Goal: Ask a question: Seek information or help from site administrators or community

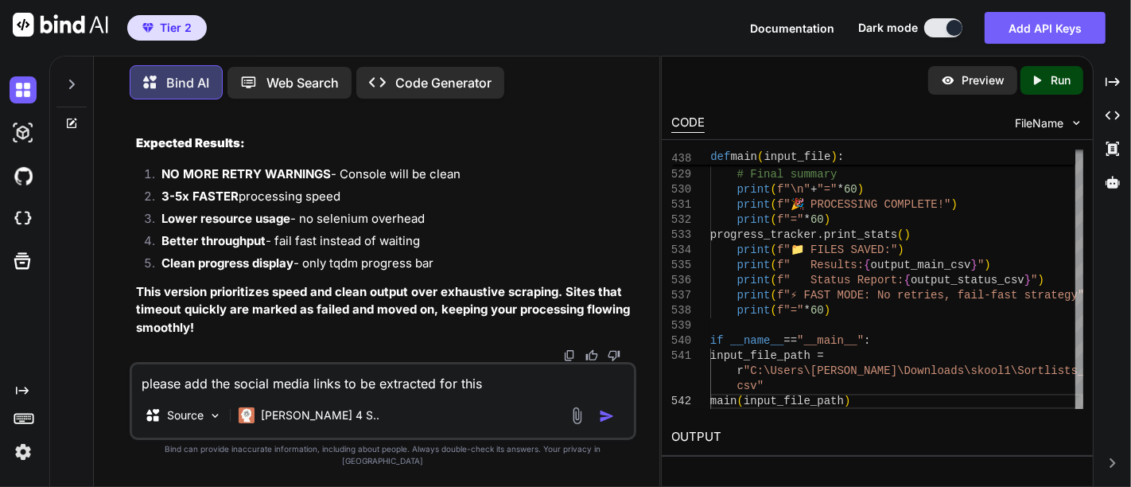
click at [76, 88] on div at bounding box center [71, 80] width 30 height 55
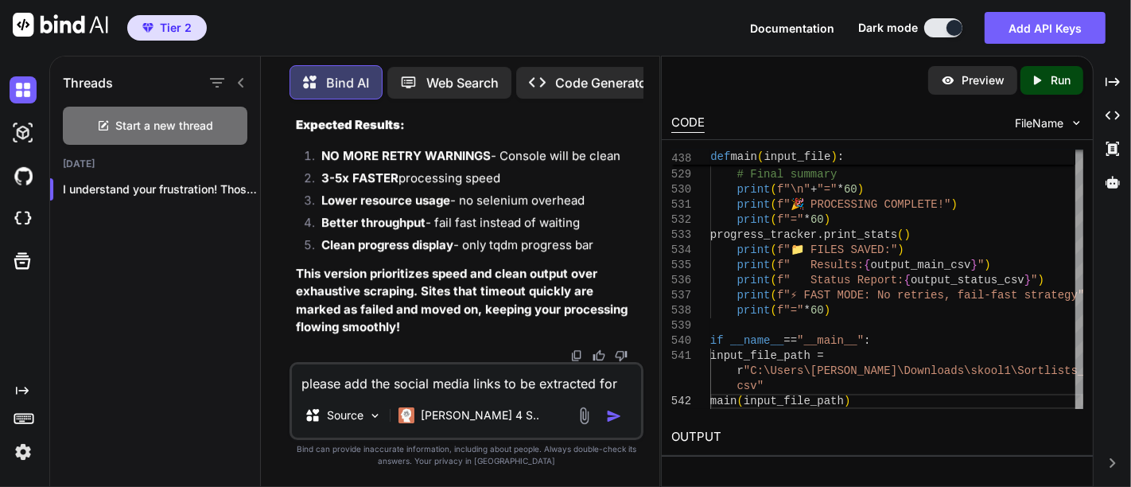
scroll to position [169485, 0]
click at [116, 121] on span "Start a new thread" at bounding box center [165, 126] width 98 height 16
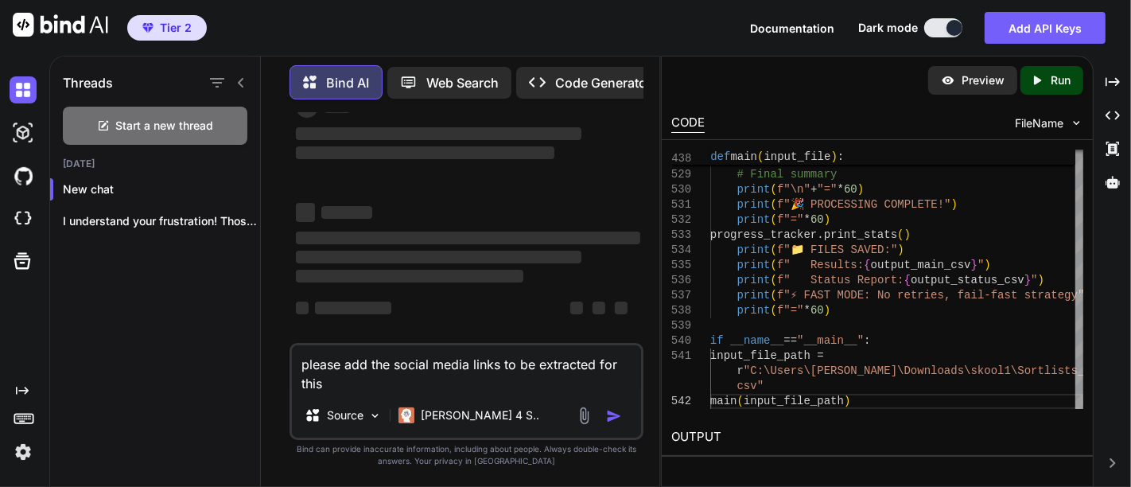
scroll to position [52, 0]
click at [372, 374] on textarea "please add the social media links to be extracted for this" at bounding box center [466, 369] width 349 height 48
type textarea "["
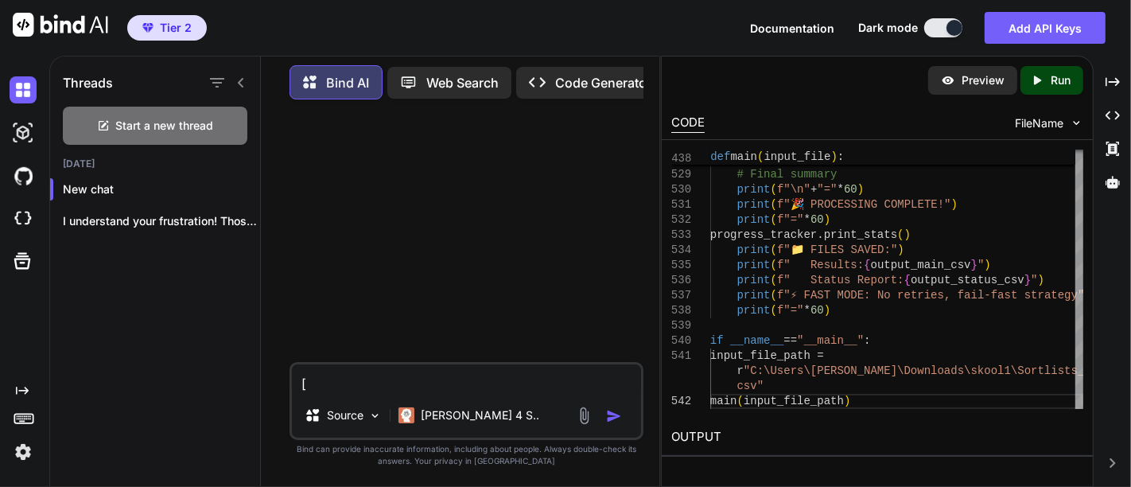
scroll to position [0, 0]
type textarea "P"
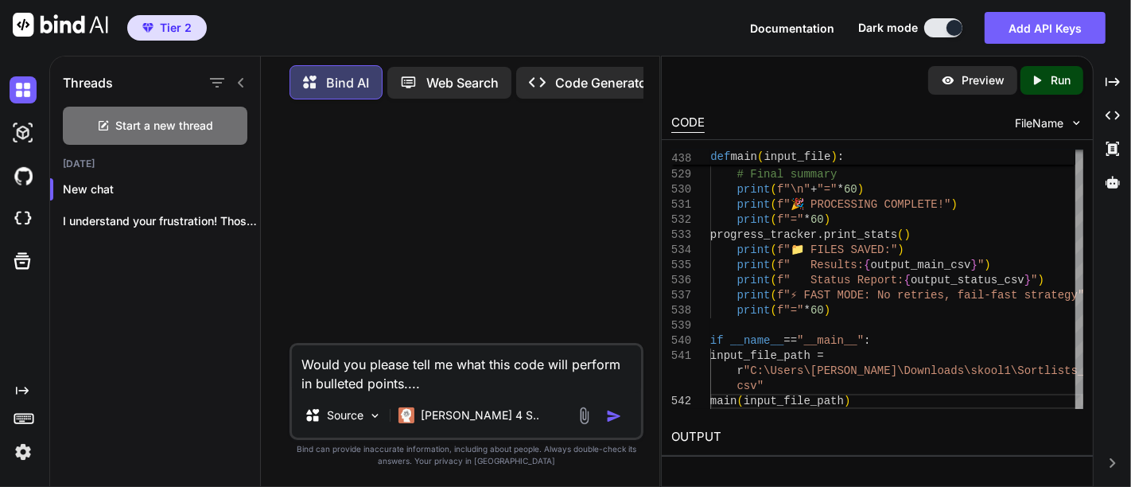
paste textarea "import praw import pandas as pd import datetime subreddit = reddit_read_only.su…"
type textarea "Would you please tell me what this code will perform in bulleted points....impo…"
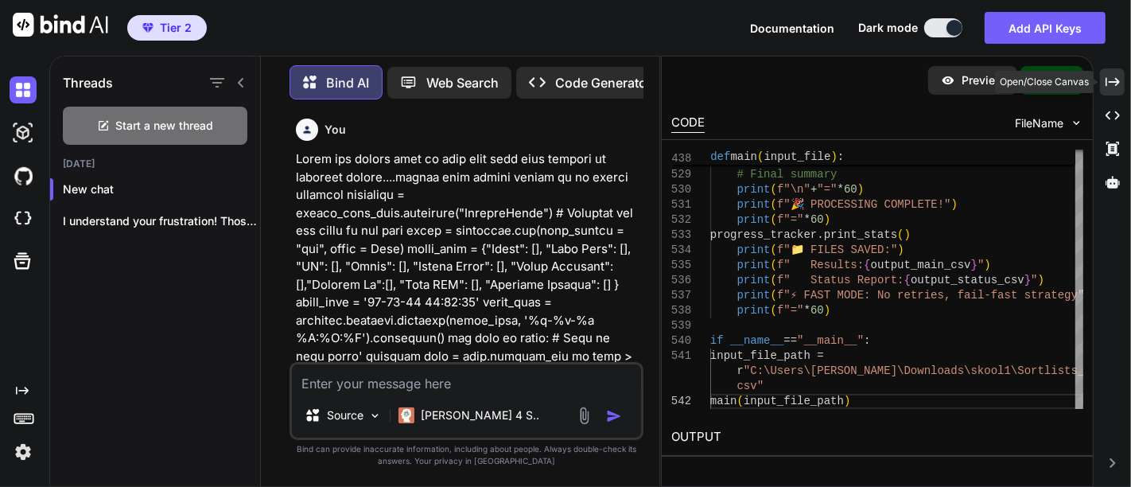
click at [1104, 72] on div "Created with Pixso." at bounding box center [1112, 81] width 25 height 27
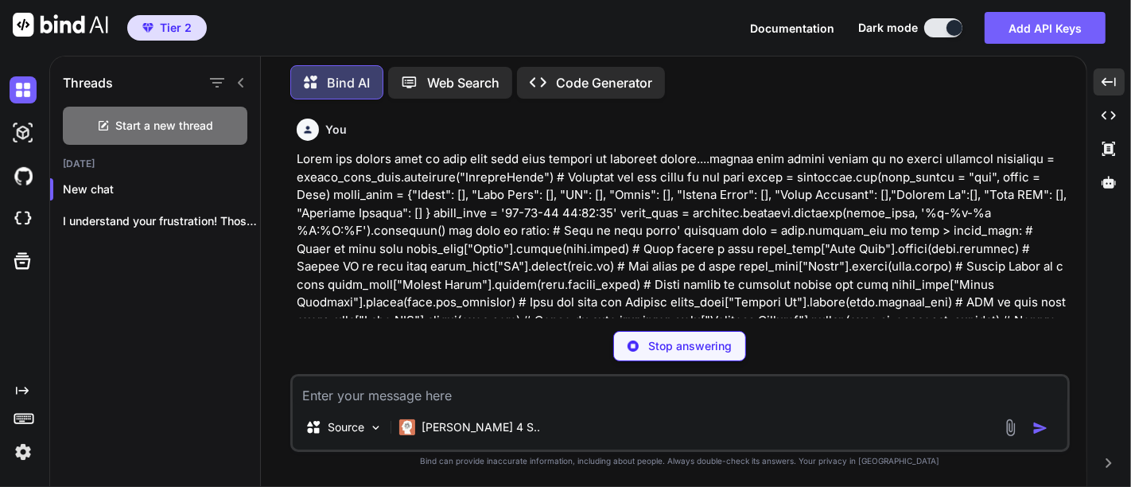
click at [738, 226] on p at bounding box center [682, 257] width 770 height 215
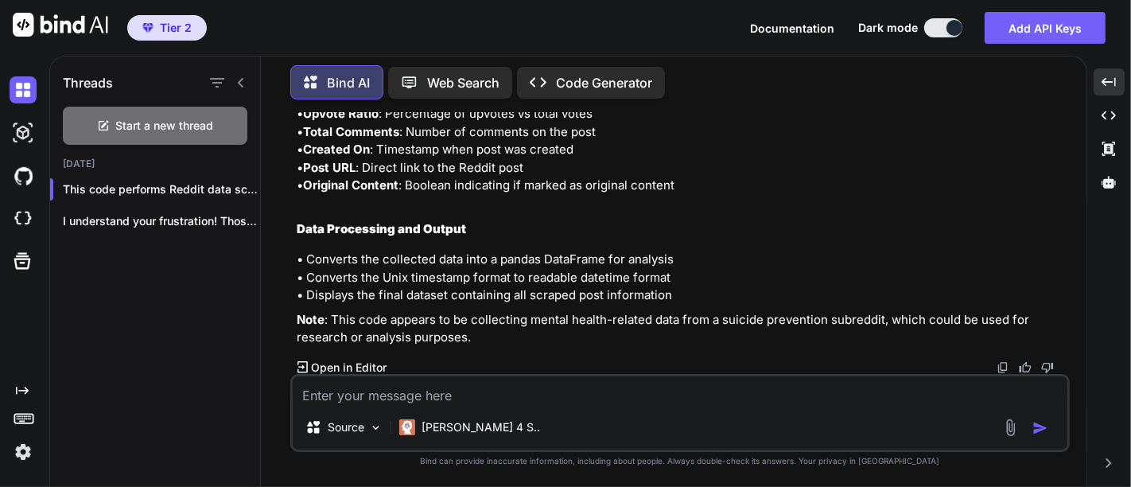
scroll to position [666, 0]
click at [506, 388] on textarea at bounding box center [680, 390] width 775 height 29
type textarea "Does this code will work on current reddit platform without any detection of bo…"
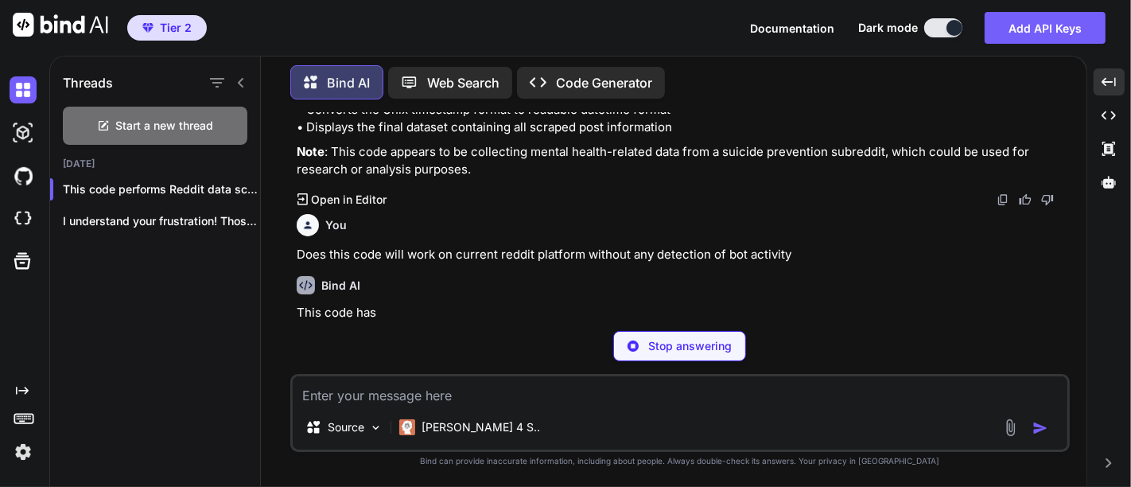
scroll to position [834, 0]
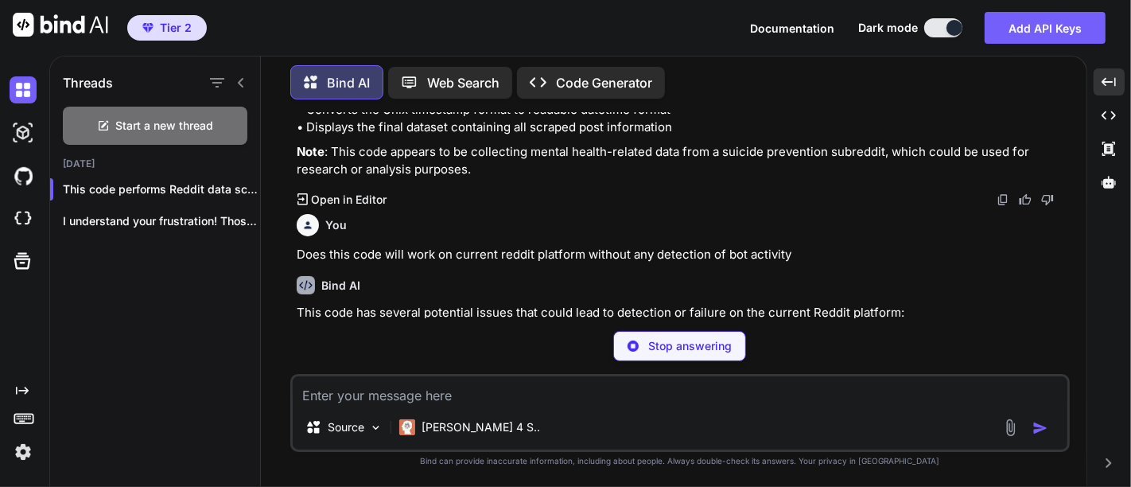
click at [512, 314] on p "This code has several potential issues that could lead to detection or failure …" at bounding box center [682, 313] width 770 height 18
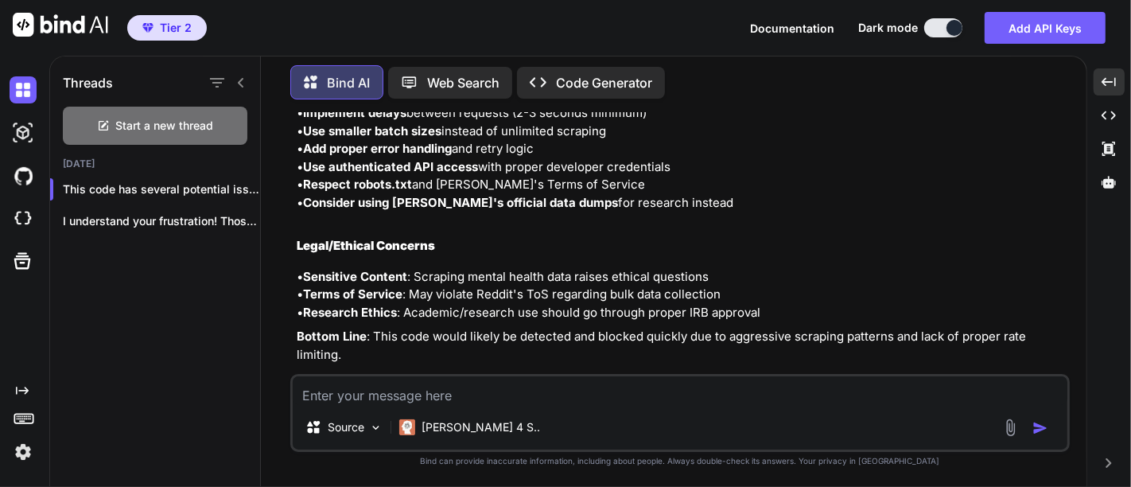
scroll to position [1448, 0]
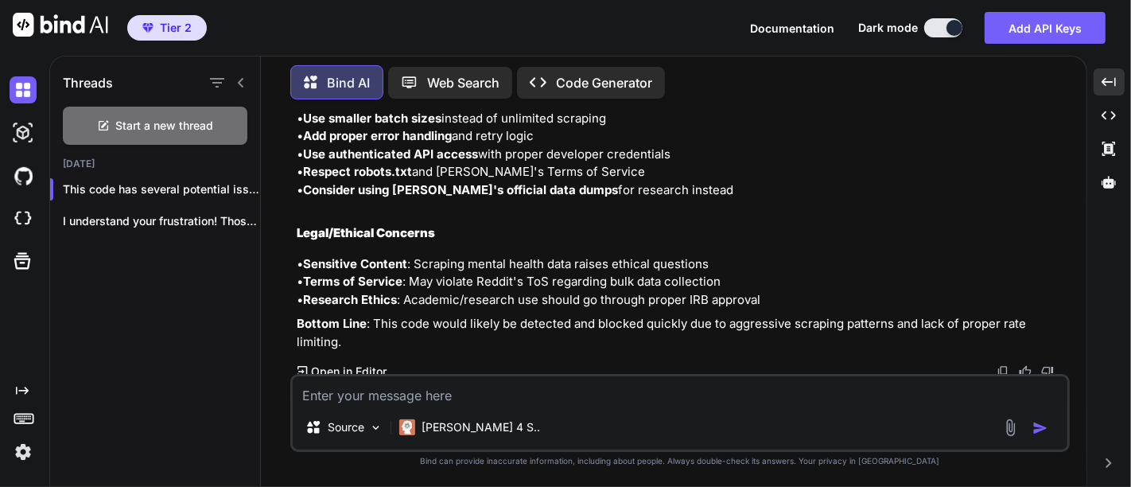
click at [366, 394] on textarea at bounding box center [680, 390] width 775 height 29
paste textarea "from __future__ import print_function import os import sys import time import j…"
type textarea "explain this from __future__ import print_function import os import sys import …"
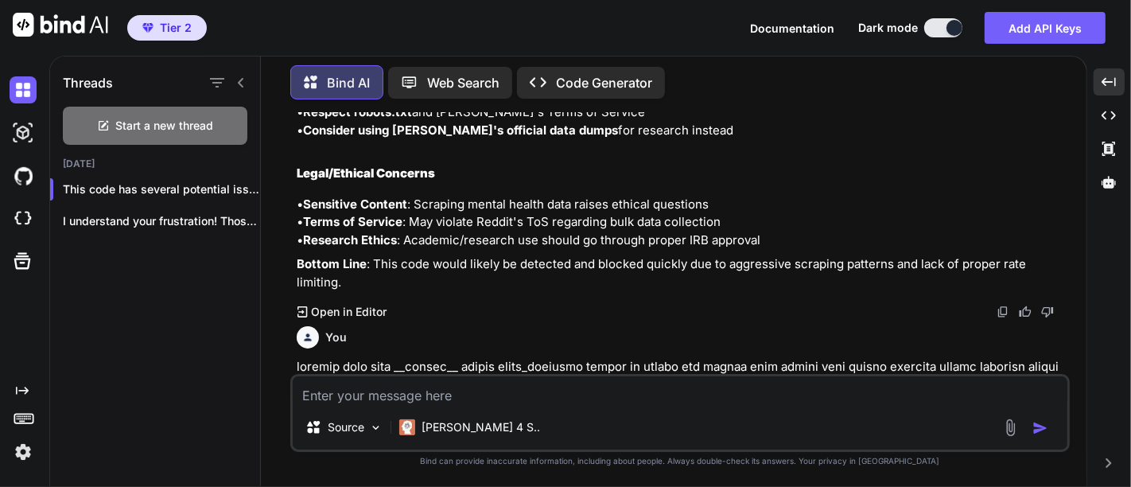
scroll to position [1710, 0]
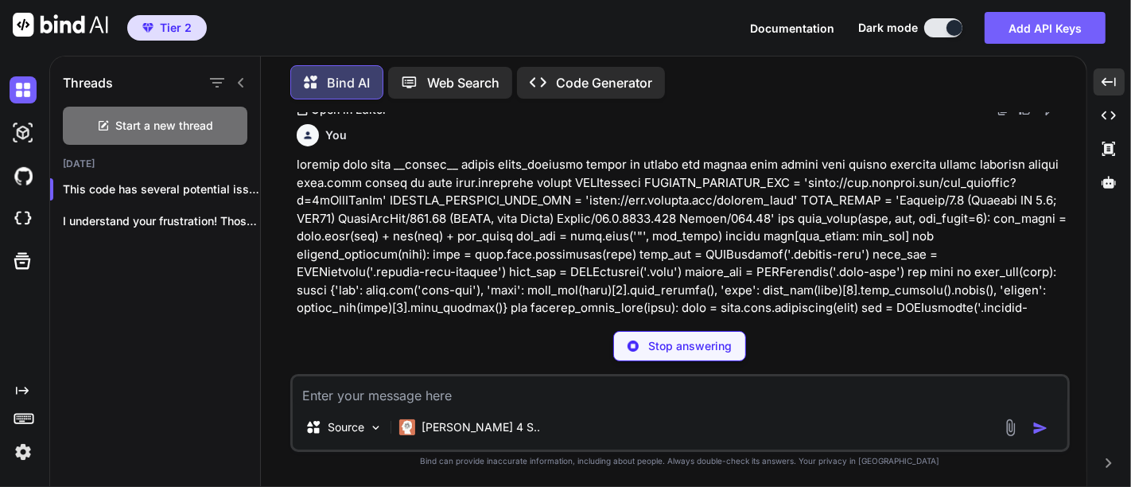
click at [485, 249] on p at bounding box center [682, 478] width 770 height 645
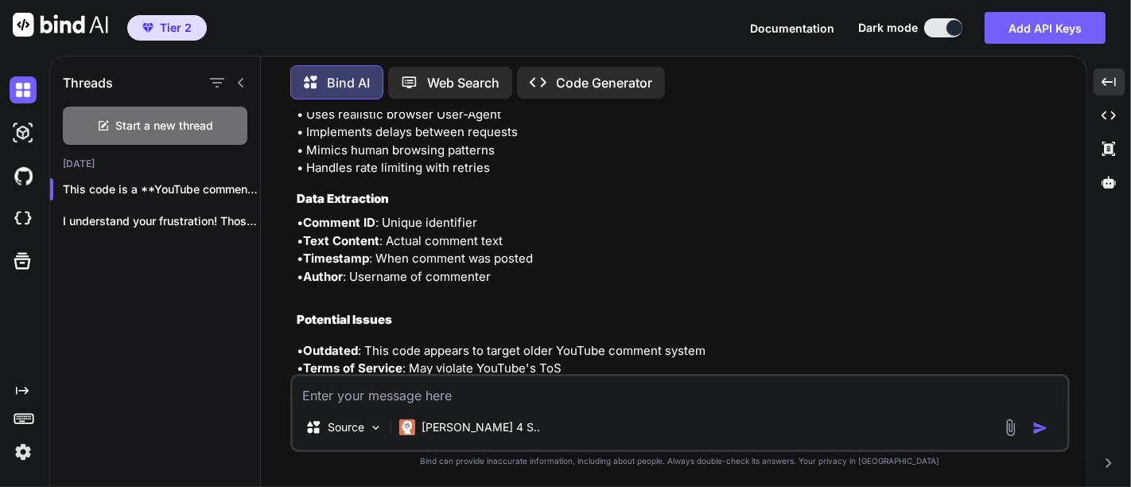
scroll to position [3314, 0]
click at [520, 341] on p "• Outdated : This code appears to target older YouTube comment system • Terms o…" at bounding box center [682, 377] width 770 height 72
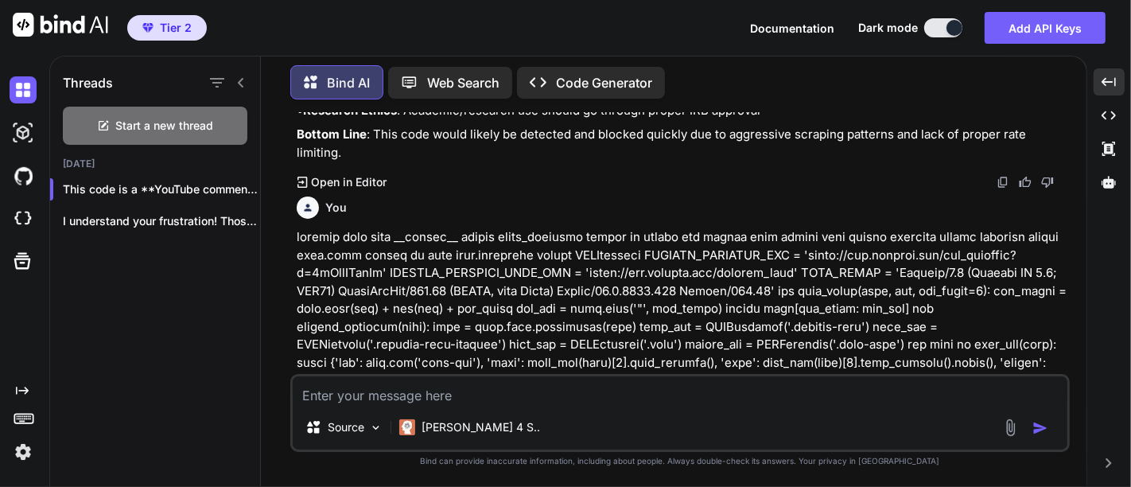
scroll to position [1484, 0]
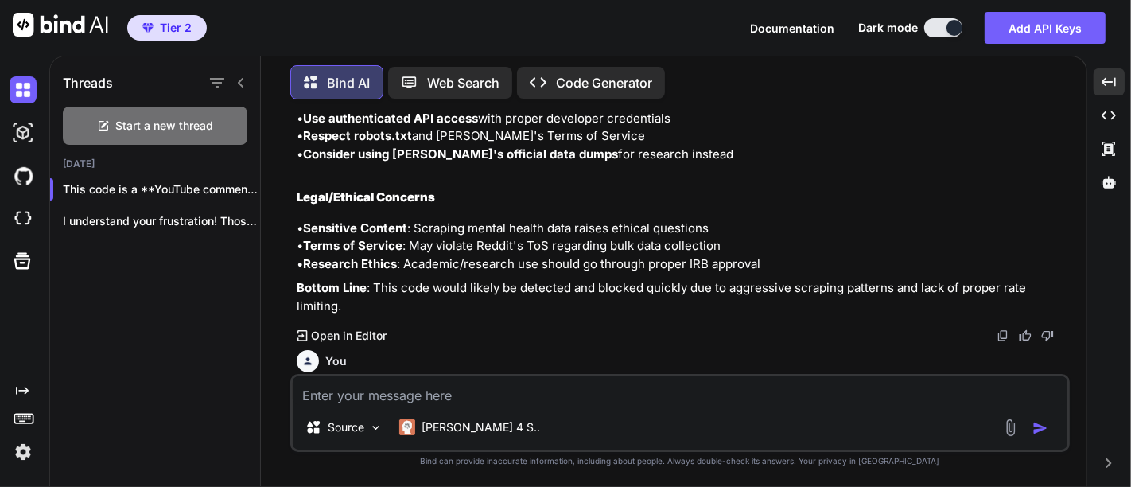
click at [418, 391] on textarea at bounding box center [680, 390] width 775 height 29
type textarea "where the data is saved"
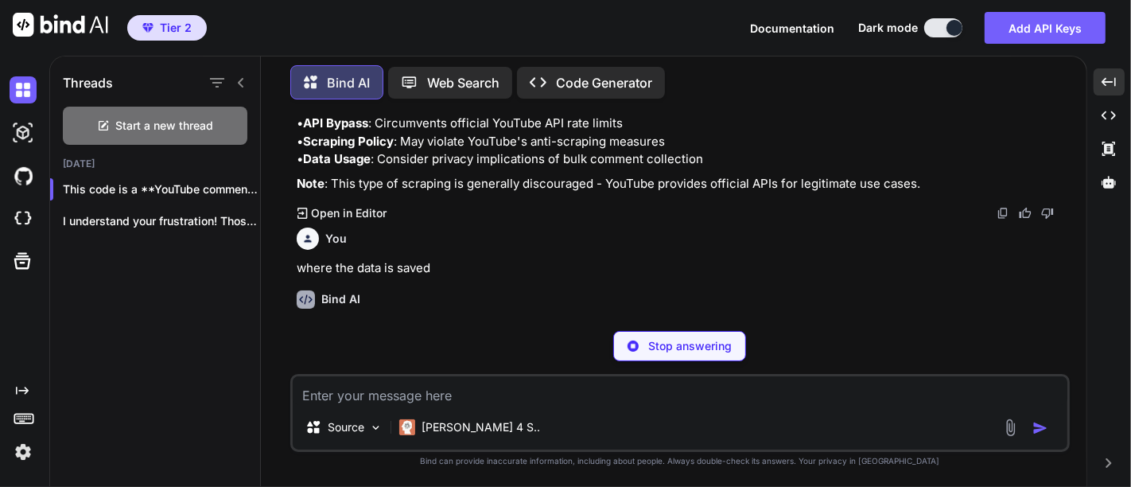
scroll to position [3668, 0]
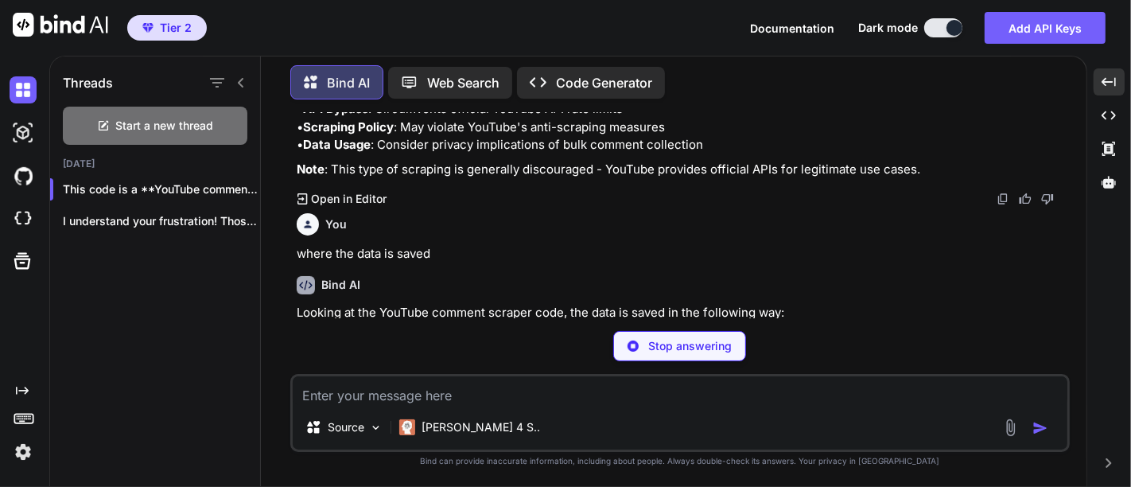
click at [481, 304] on p "Looking at the YouTube comment scraper code, the data is saved in the following…" at bounding box center [682, 313] width 770 height 18
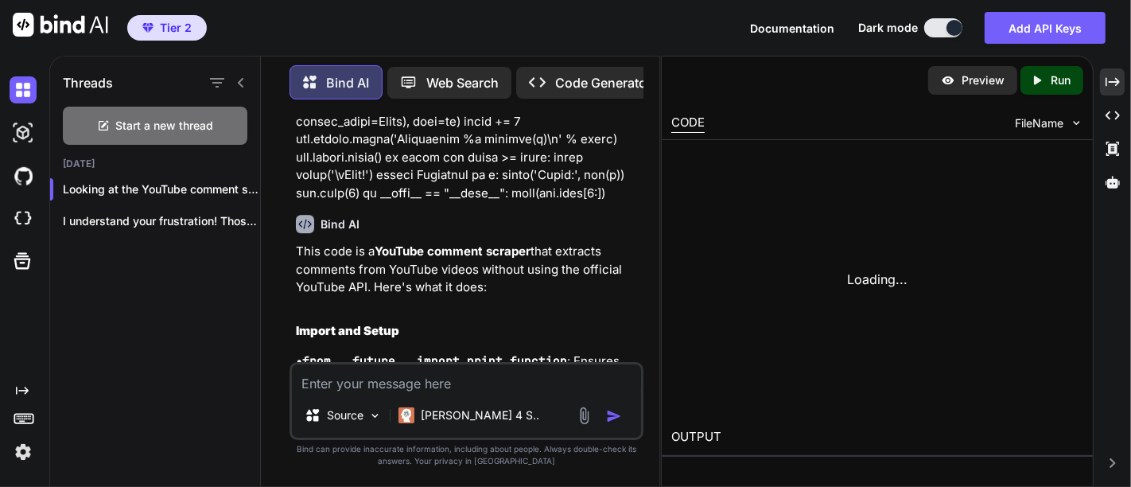
scroll to position [6027, 0]
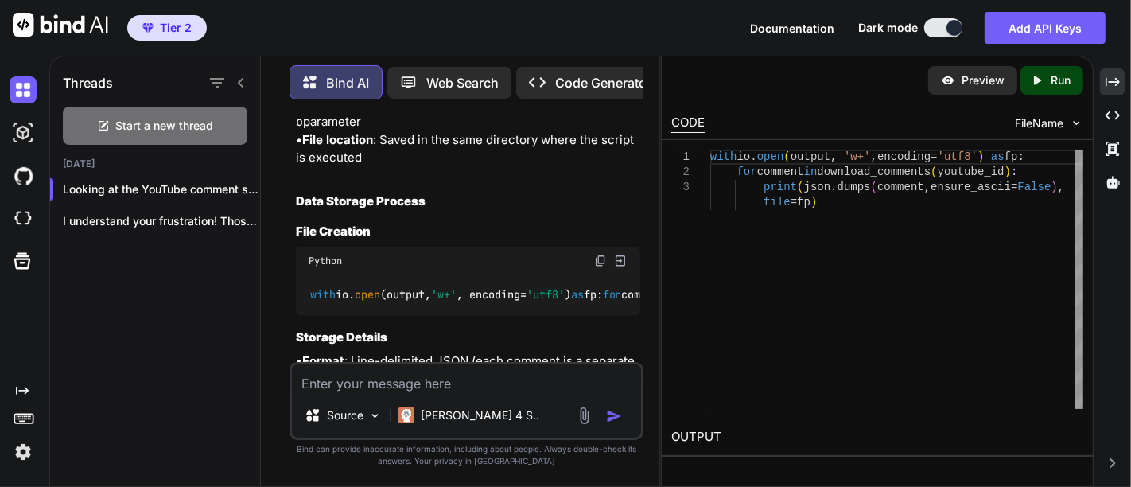
click at [403, 303] on code "with io. open (output, 'w+' , encoding= 'utf8' ) as fp: for comment in download…" at bounding box center [765, 294] width 913 height 17
click at [471, 130] on p "• Default filename : output.json (hardcoded in the script) • Command line optio…" at bounding box center [468, 122] width 344 height 90
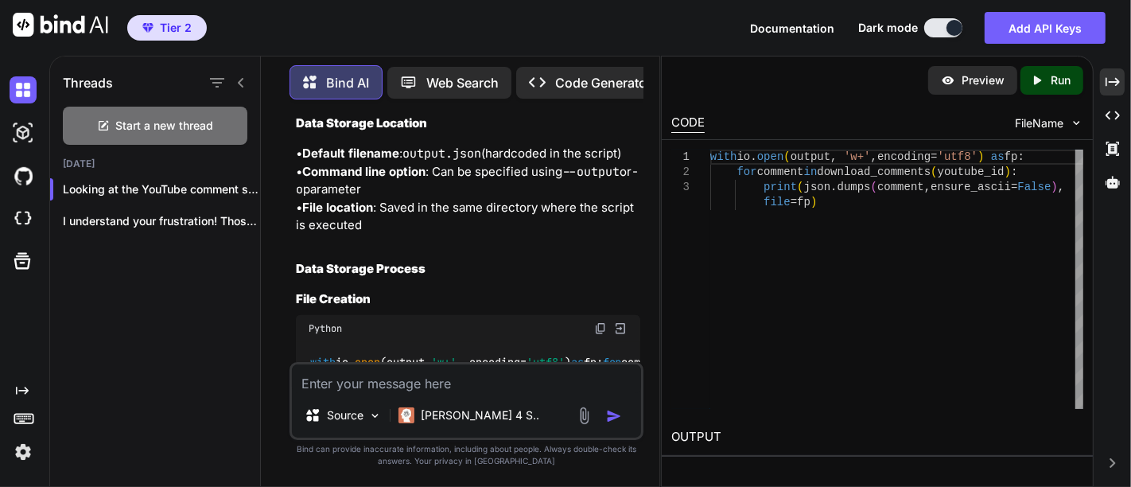
scroll to position [5956, 0]
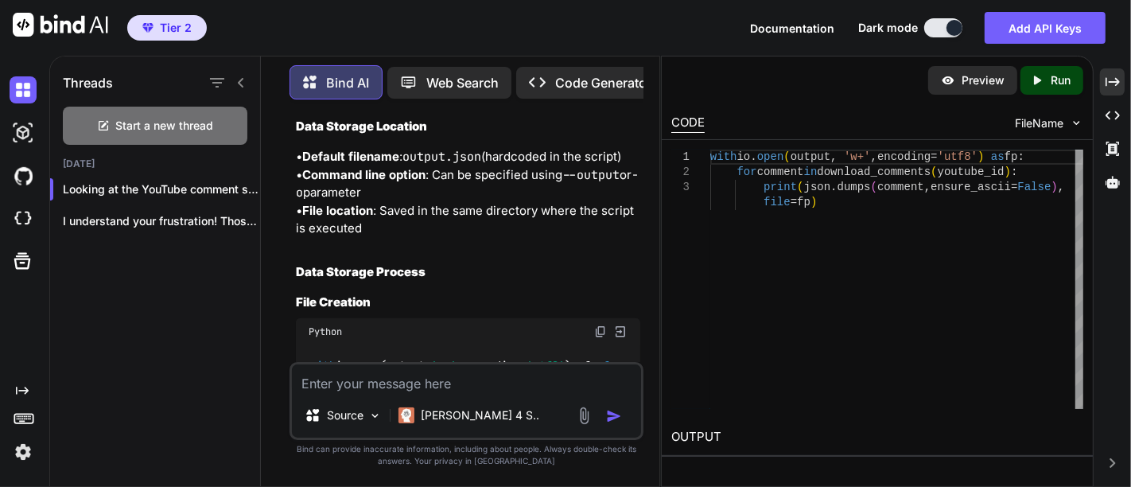
click at [391, 384] on textarea at bounding box center [466, 378] width 349 height 29
paste textarea "import yt_dlp video_url = input("[URL][DOMAIN_NAME]") ydl_opts = {} with yt_dlp…"
type textarea "import yt_dlp video_url = input("[URL][DOMAIN_NAME]") ydl_opts = {} with yt_dlp…"
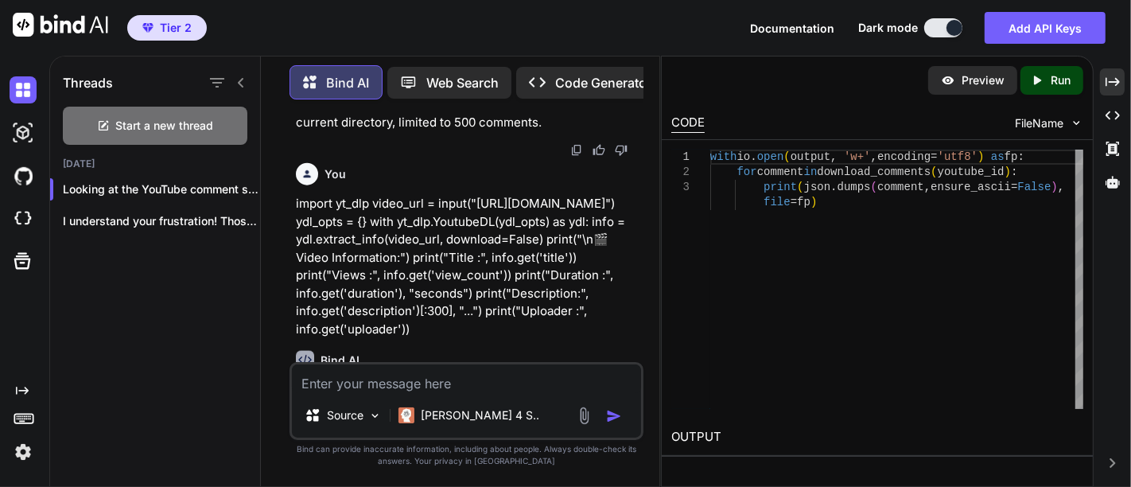
scroll to position [6970, 0]
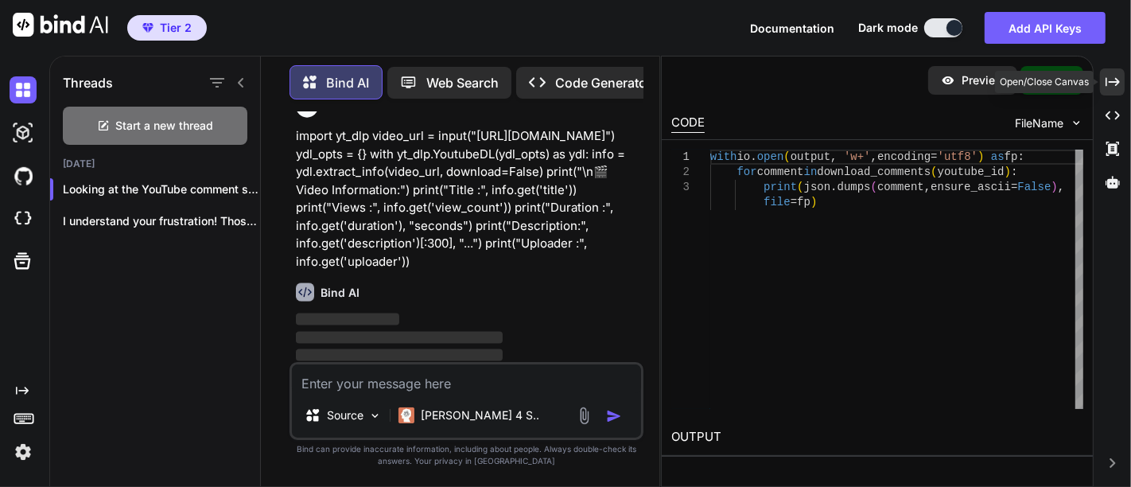
click at [1110, 75] on icon "Created with Pixso." at bounding box center [1113, 82] width 14 height 14
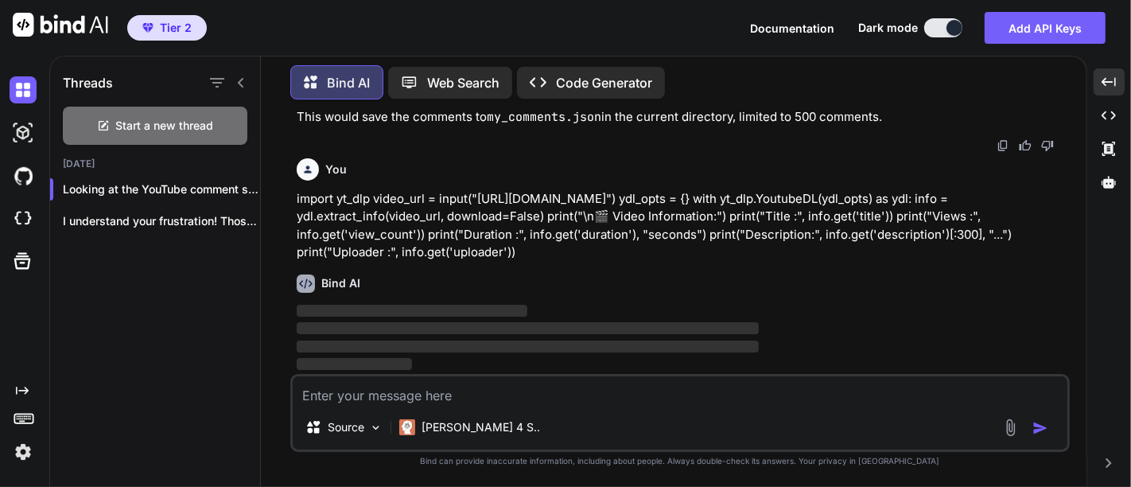
click at [469, 220] on p "import yt_dlp video_url = input("[URL][DOMAIN_NAME]") ydl_opts = {} with yt_dlp…" at bounding box center [682, 226] width 770 height 72
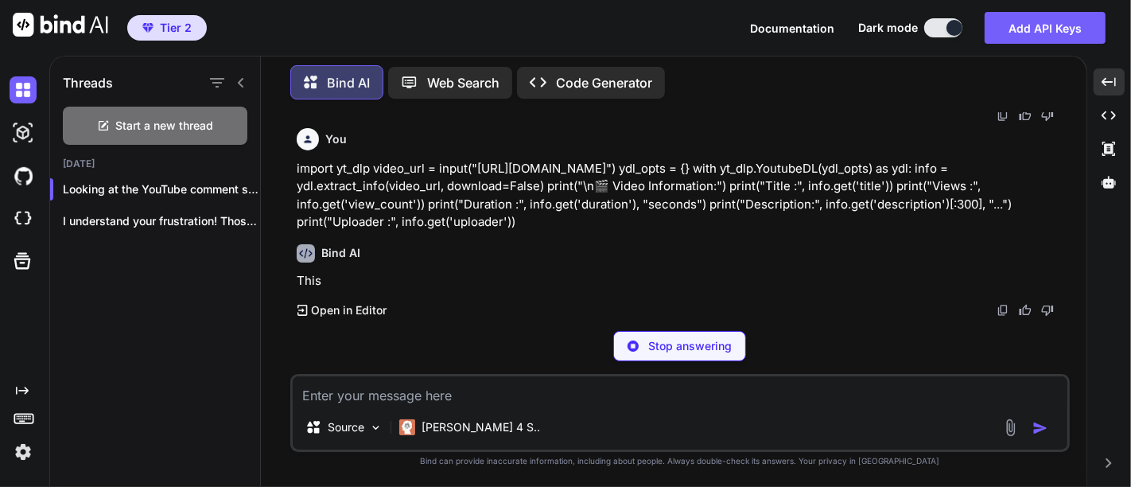
click at [773, 240] on div "You Bind AI This code performs Reddit data scraping and processing. Here's what…" at bounding box center [682, 215] width 777 height 206
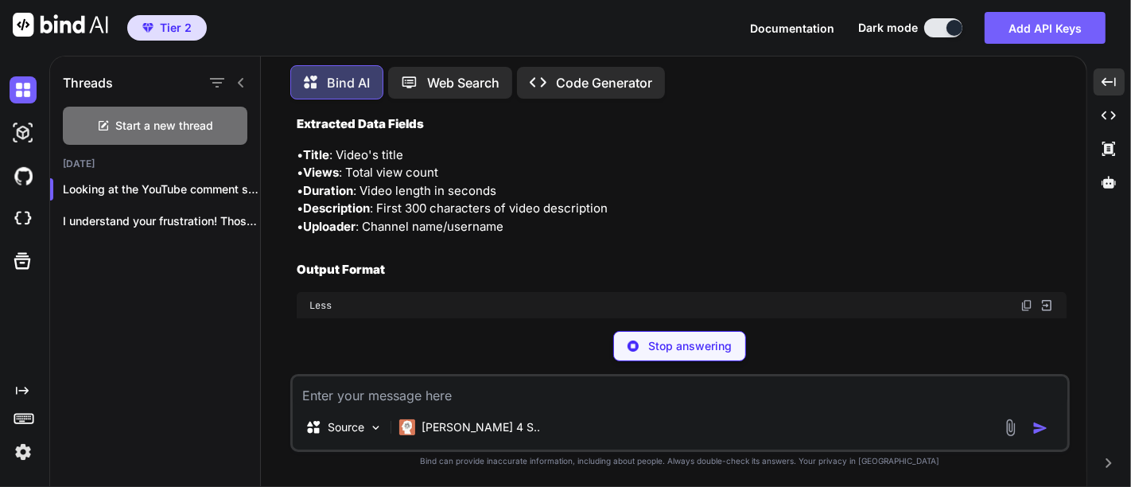
scroll to position [7981, 0]
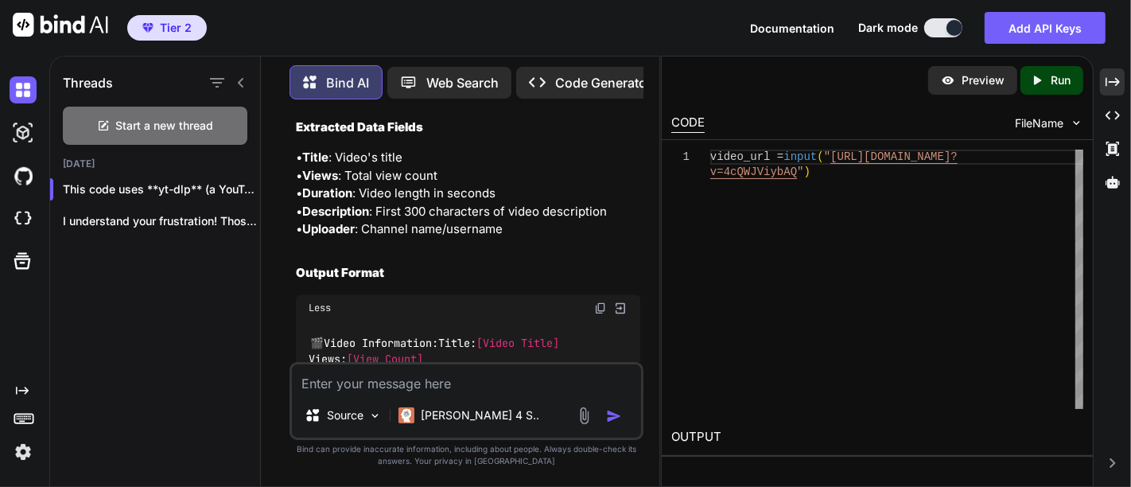
click at [466, 297] on div "This code uses yt-dlp (a YouTube downloader library) to extract metadata from Y…" at bounding box center [468, 135] width 344 height 1669
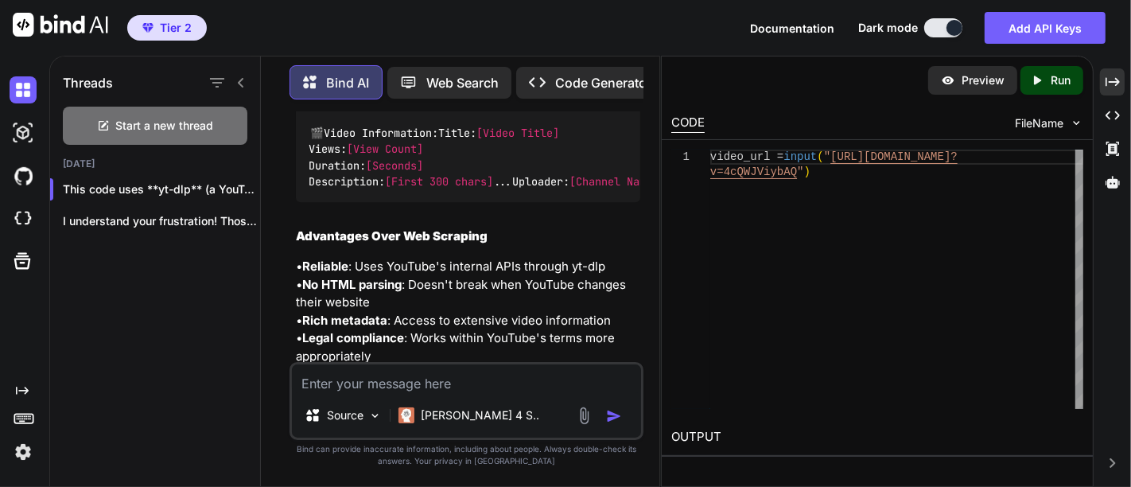
scroll to position [8193, 0]
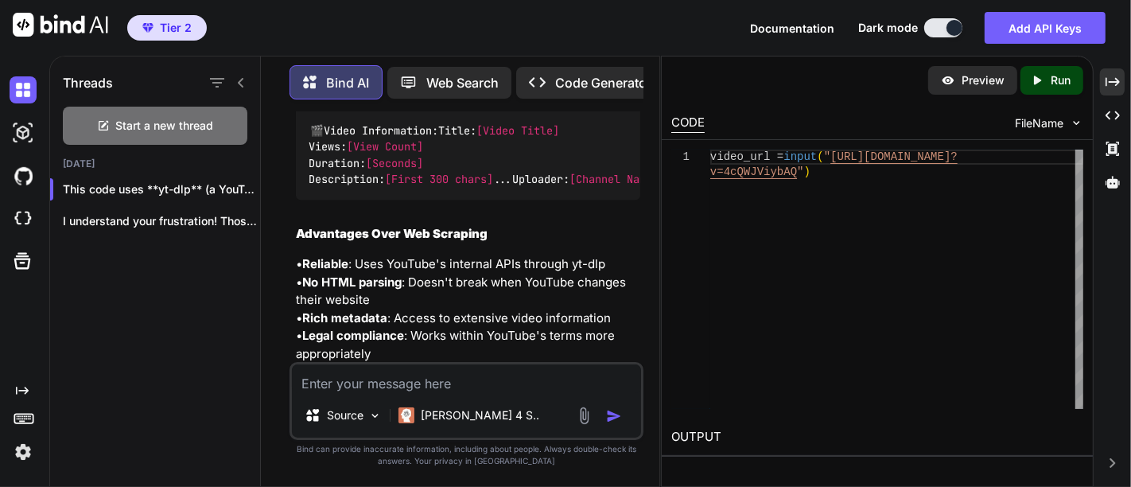
click at [338, 389] on textarea at bounding box center [466, 378] width 349 height 29
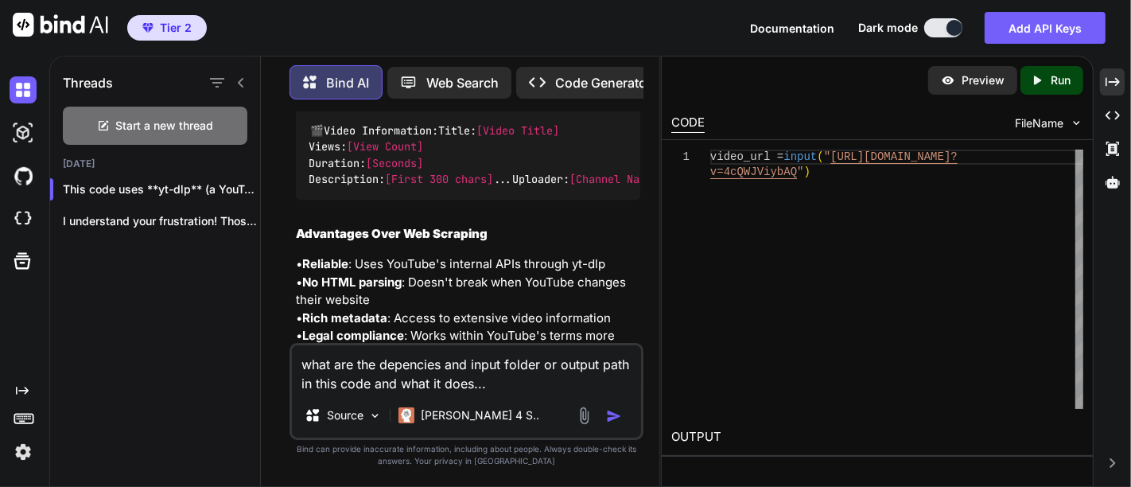
paste textarea "import os import argparse import json from scraper.description_downloader impor…"
type textarea "what are the depencies and input folder or output path in this code and what it…"
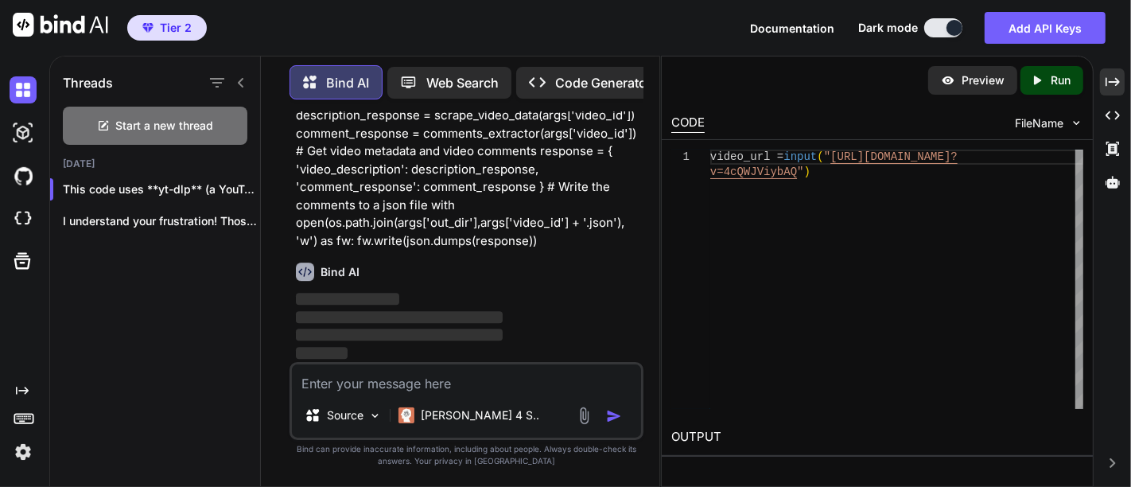
scroll to position [9139, 0]
click at [1113, 82] on icon at bounding box center [1113, 81] width 14 height 9
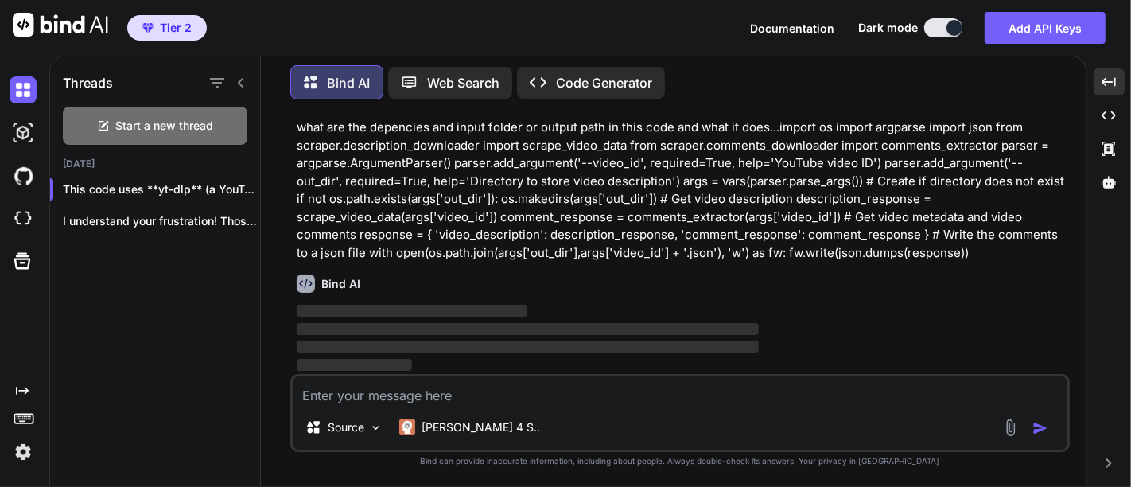
click at [599, 193] on p "what are the depencies and input folder or output path in this code and what it…" at bounding box center [682, 190] width 770 height 143
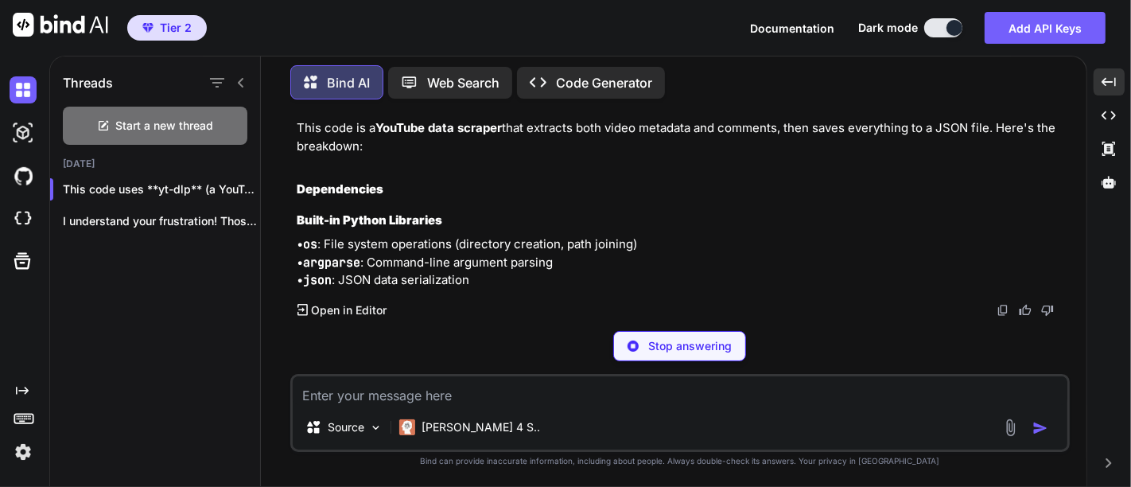
click at [464, 79] on p "what are the depencies and input folder or output path in this code and what it…" at bounding box center [682, 7] width 770 height 143
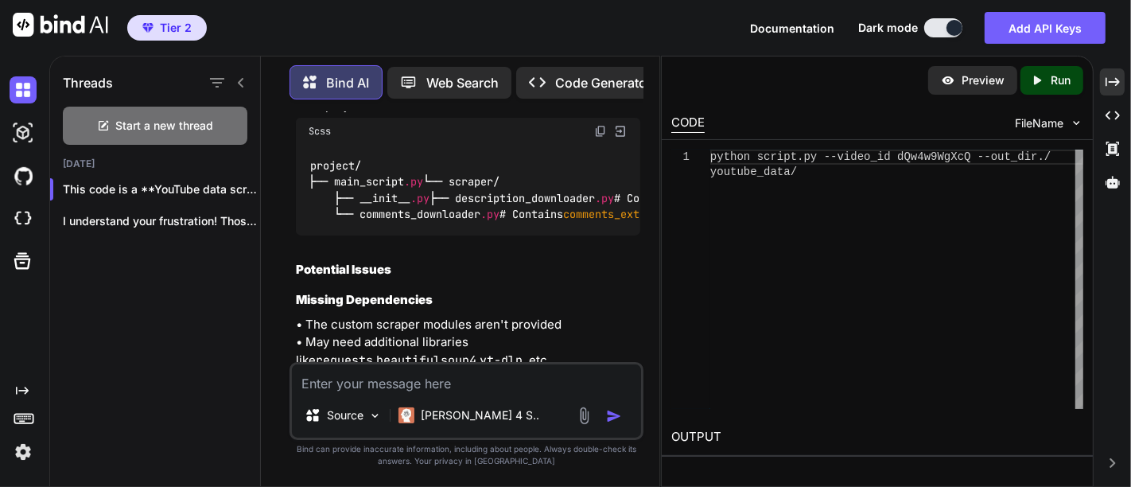
scroll to position [10787, 0]
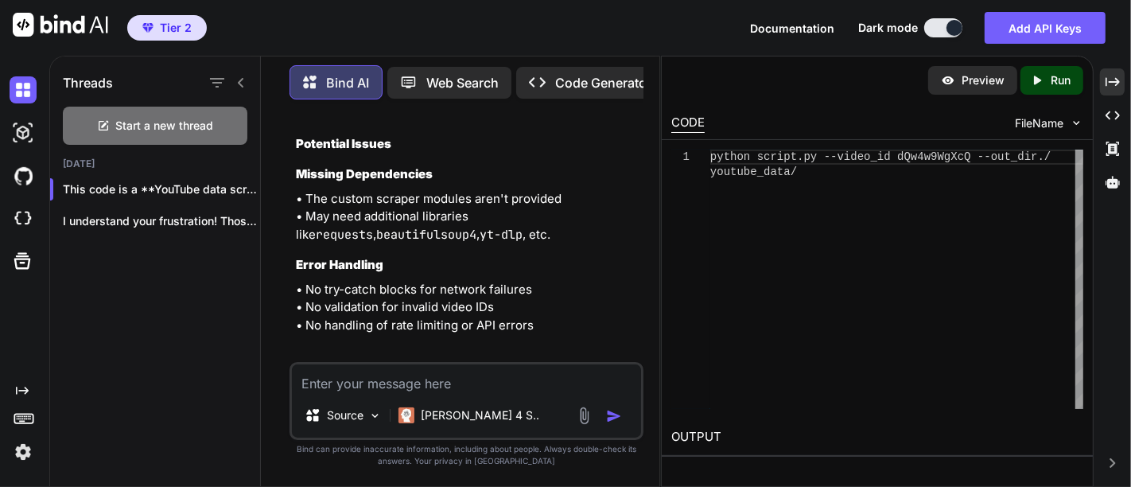
click at [430, 110] on div "project/ ├── main_script .py └── scraper/ ├── __init__ .py ├── description_down…" at bounding box center [468, 64] width 344 height 91
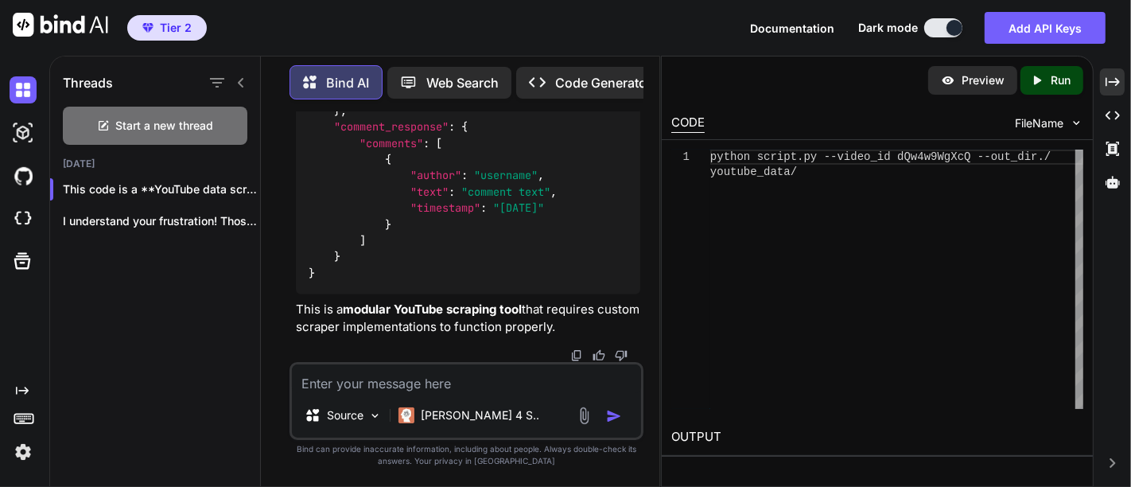
scroll to position [11493, 0]
